Goal: Information Seeking & Learning: Learn about a topic

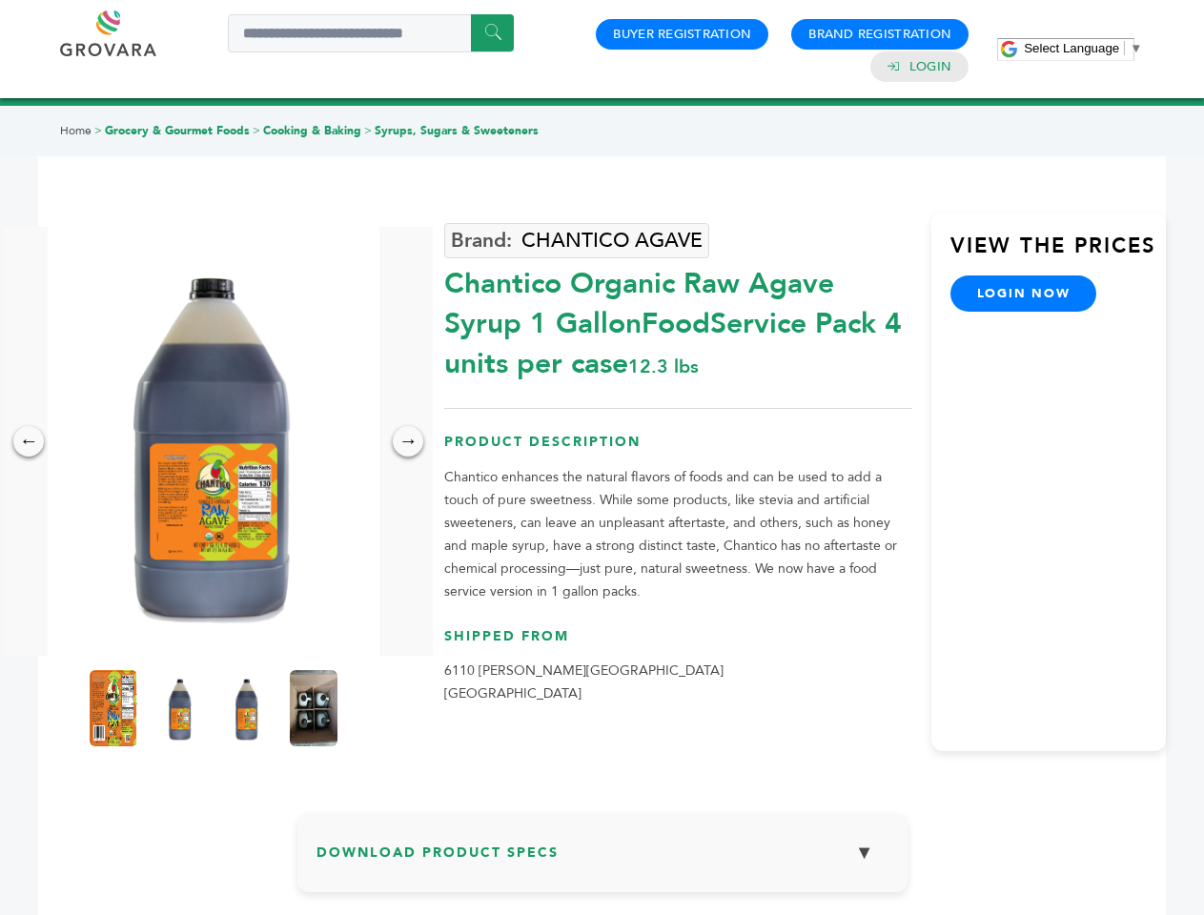
click at [1083, 48] on span "Select Language" at bounding box center [1071, 48] width 95 height 14
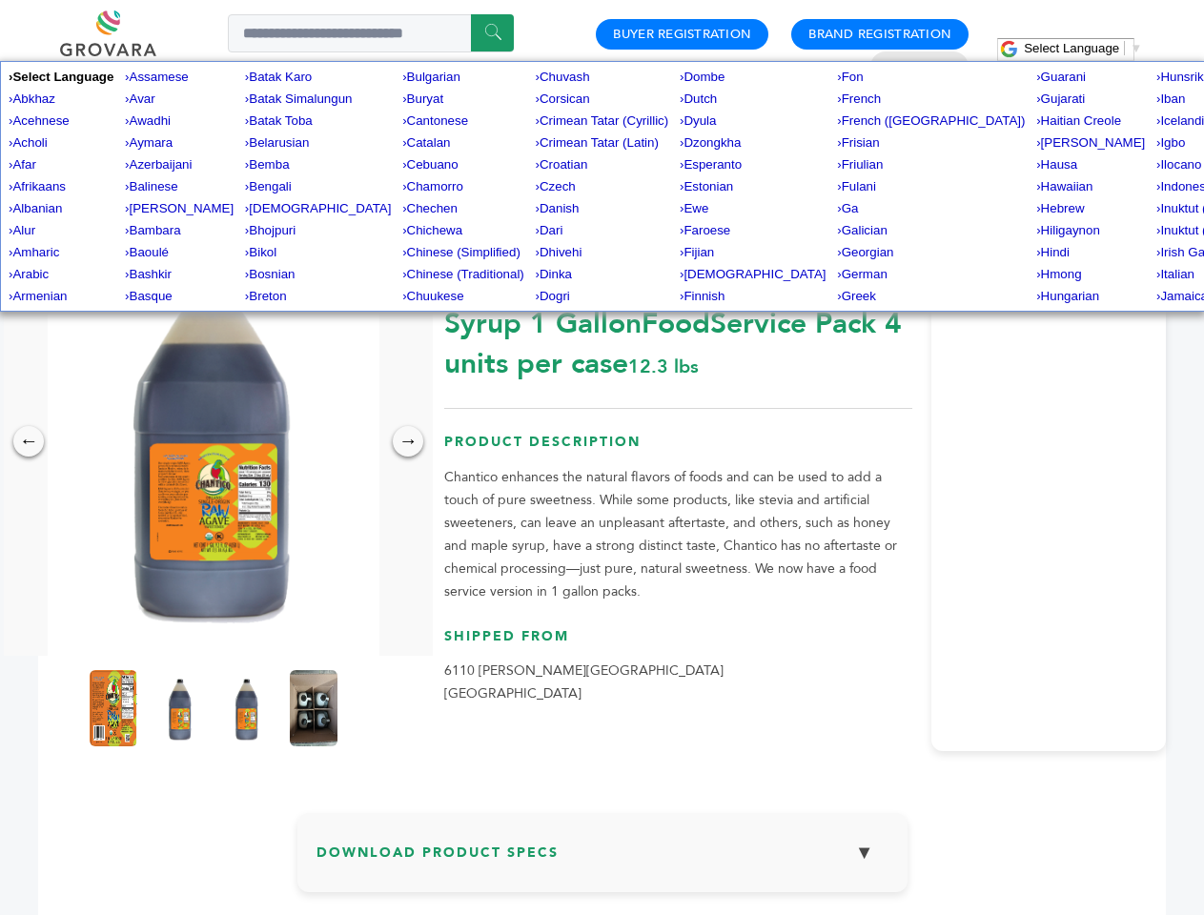
click at [213, 441] on img at bounding box center [214, 441] width 332 height 429
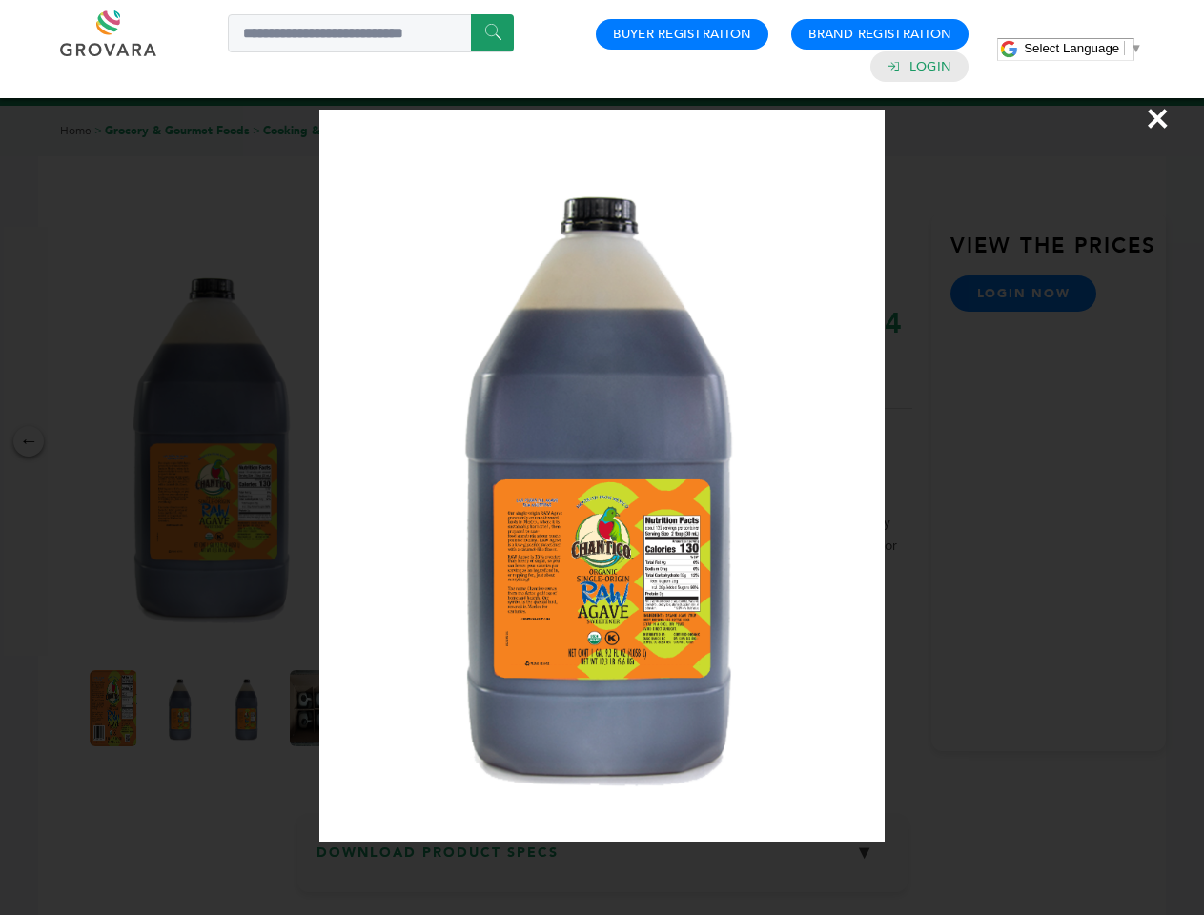
click at [29, 441] on div "×" at bounding box center [602, 457] width 1204 height 915
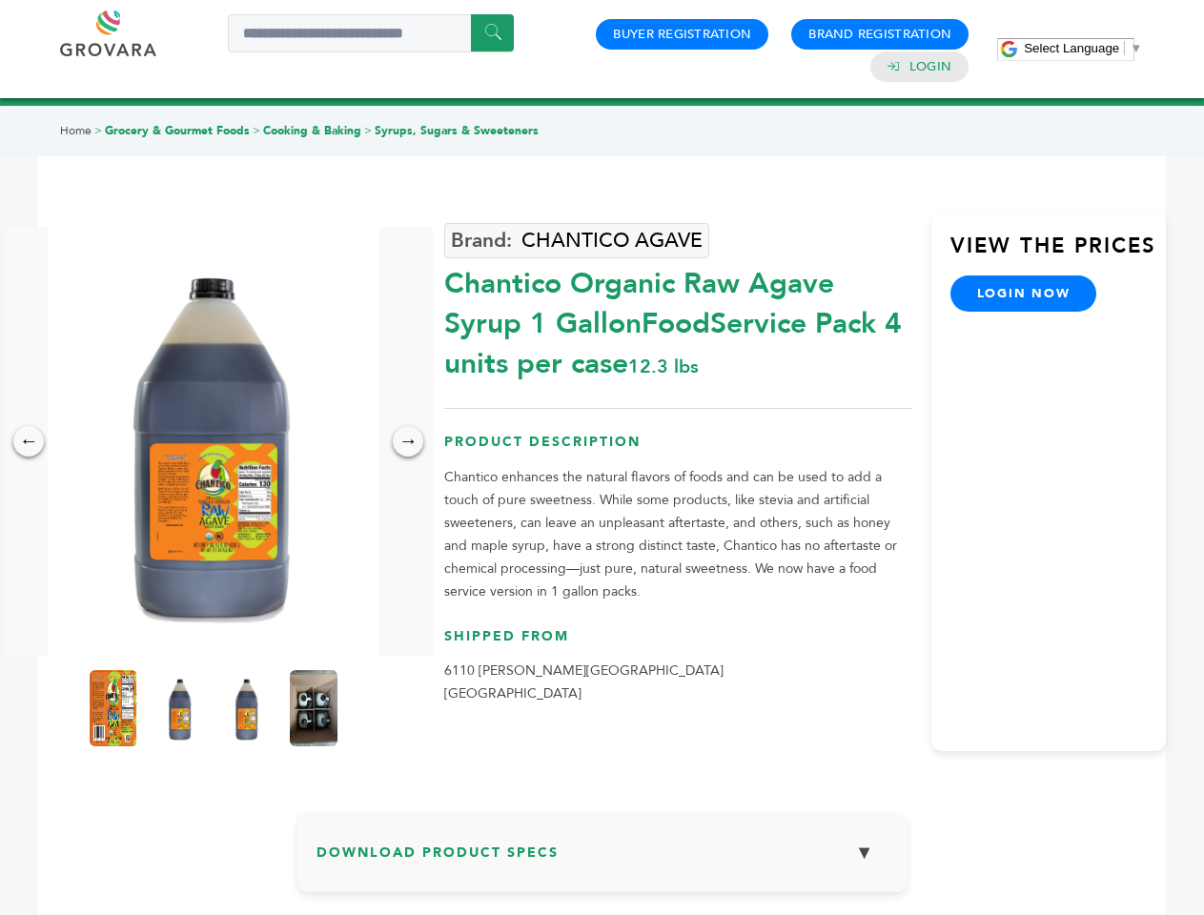
click at [408, 441] on div "→" at bounding box center [408, 441] width 30 height 30
click at [113, 708] on img at bounding box center [114, 708] width 48 height 76
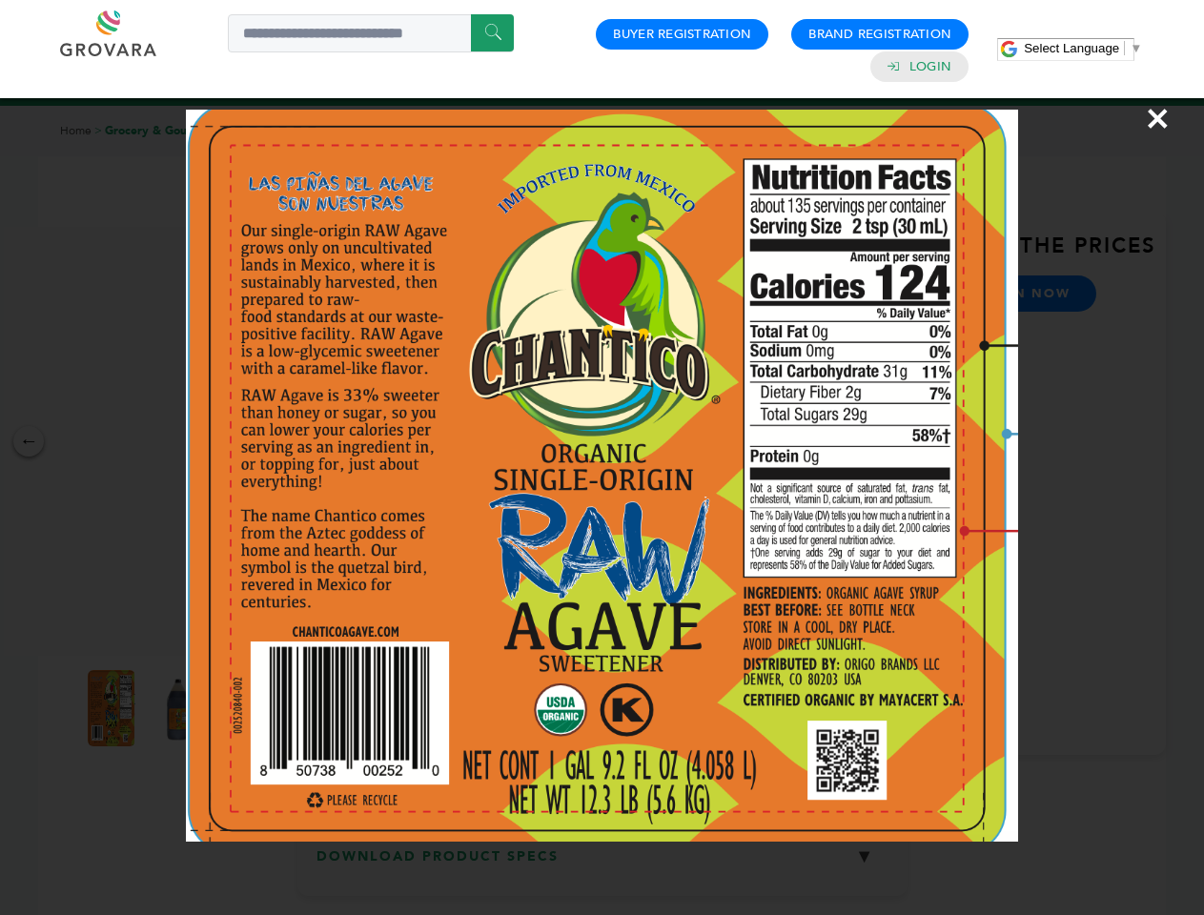
click at [180, 708] on div "×" at bounding box center [602, 457] width 1204 height 915
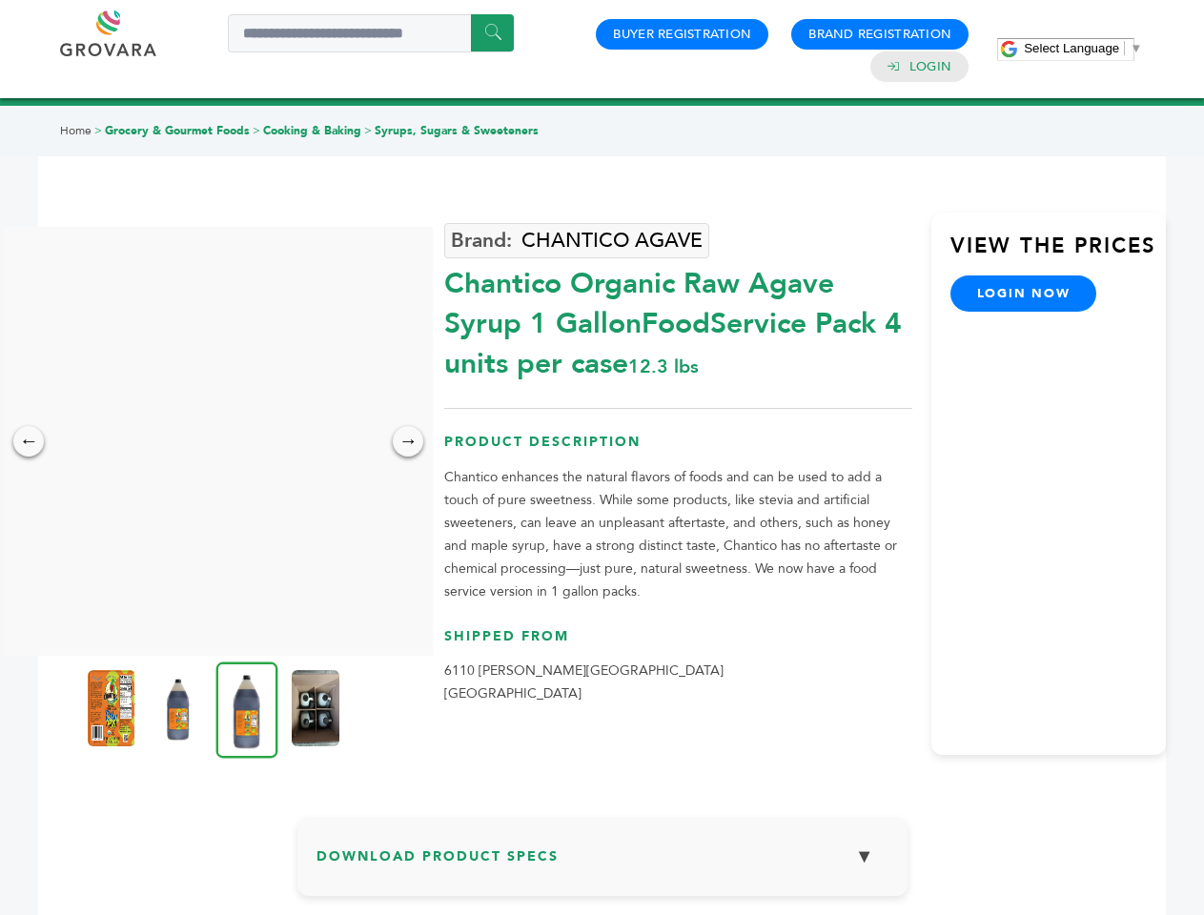
click at [247, 708] on img at bounding box center [247, 709] width 62 height 96
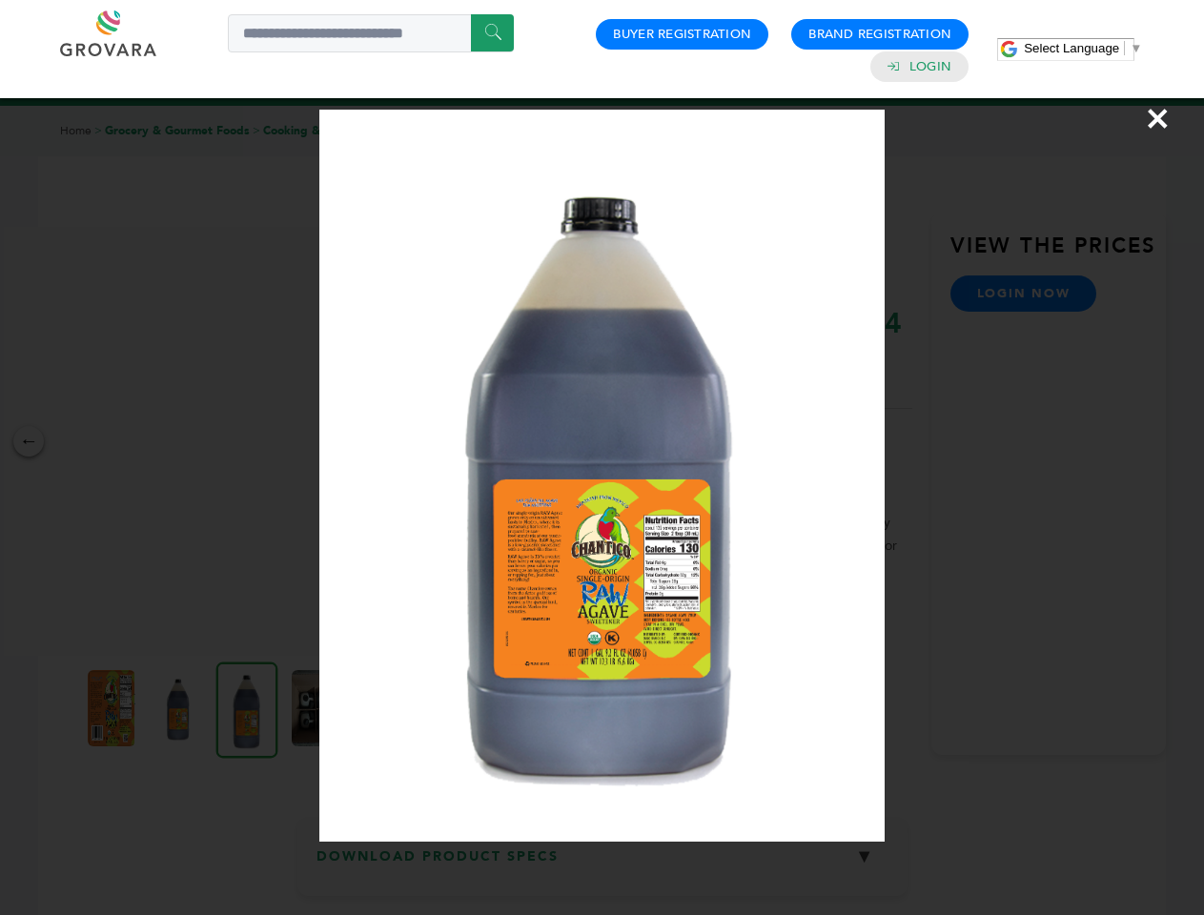
click at [314, 708] on div "×" at bounding box center [602, 457] width 1204 height 915
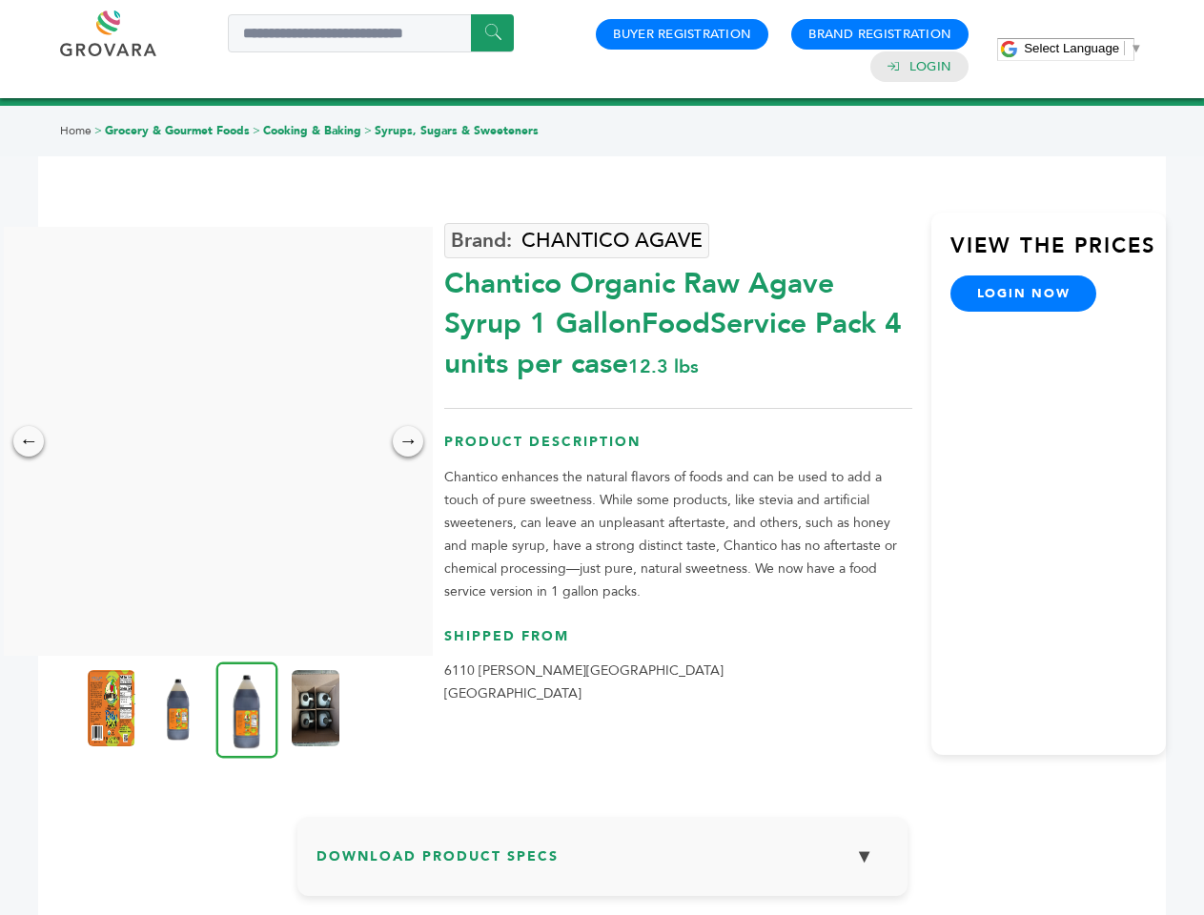
click at [602, 860] on h3 "Download Product Specs ▼" at bounding box center [602, 863] width 572 height 55
